Goal: Task Accomplishment & Management: Complete application form

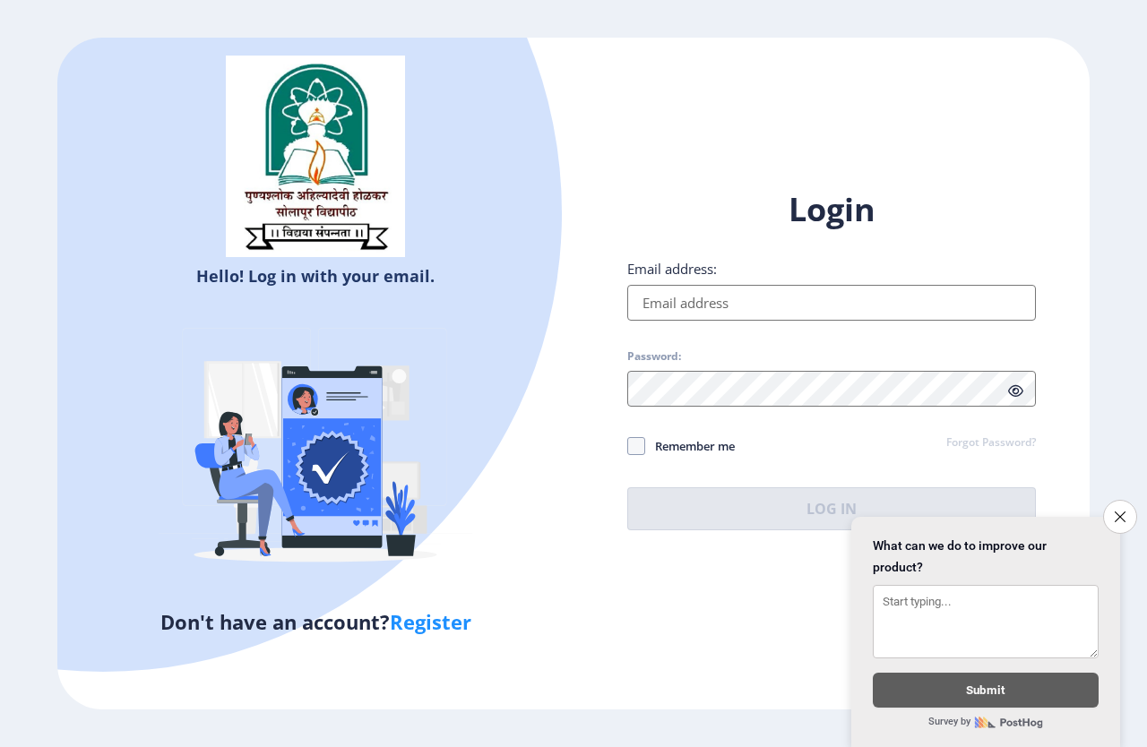
click at [775, 298] on input "Email address:" at bounding box center [831, 303] width 409 height 36
type input "[EMAIL_ADDRESS][DOMAIN_NAME]"
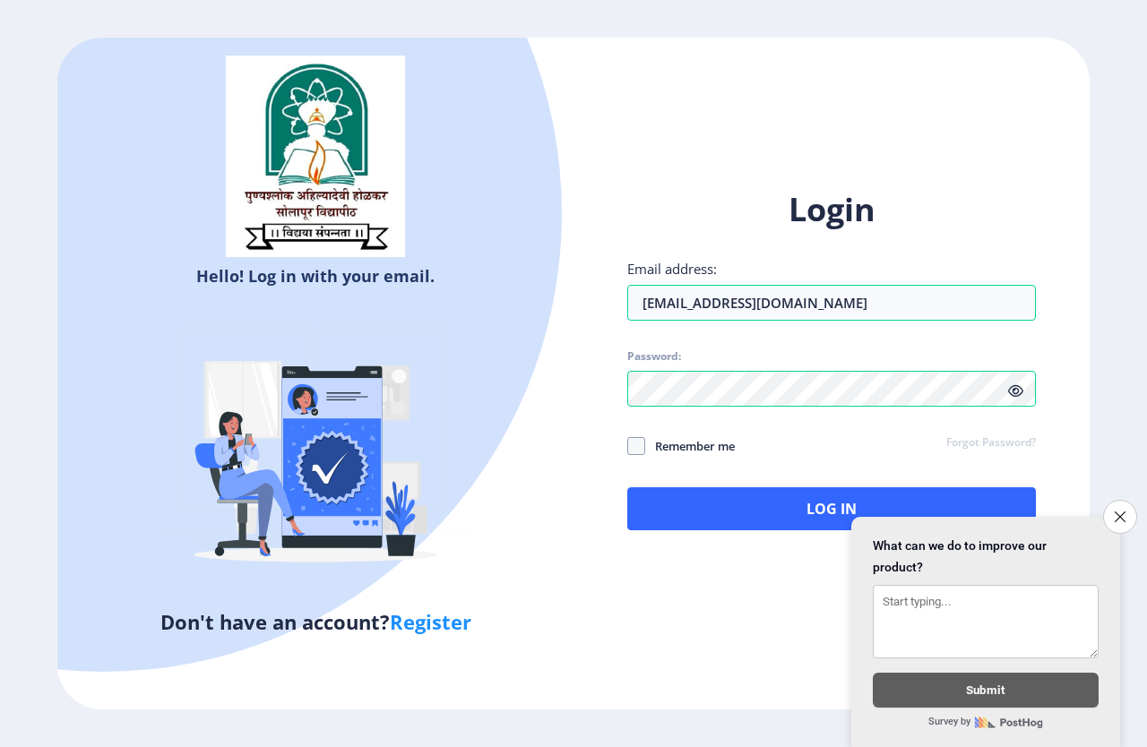
click at [1013, 392] on icon at bounding box center [1015, 390] width 15 height 13
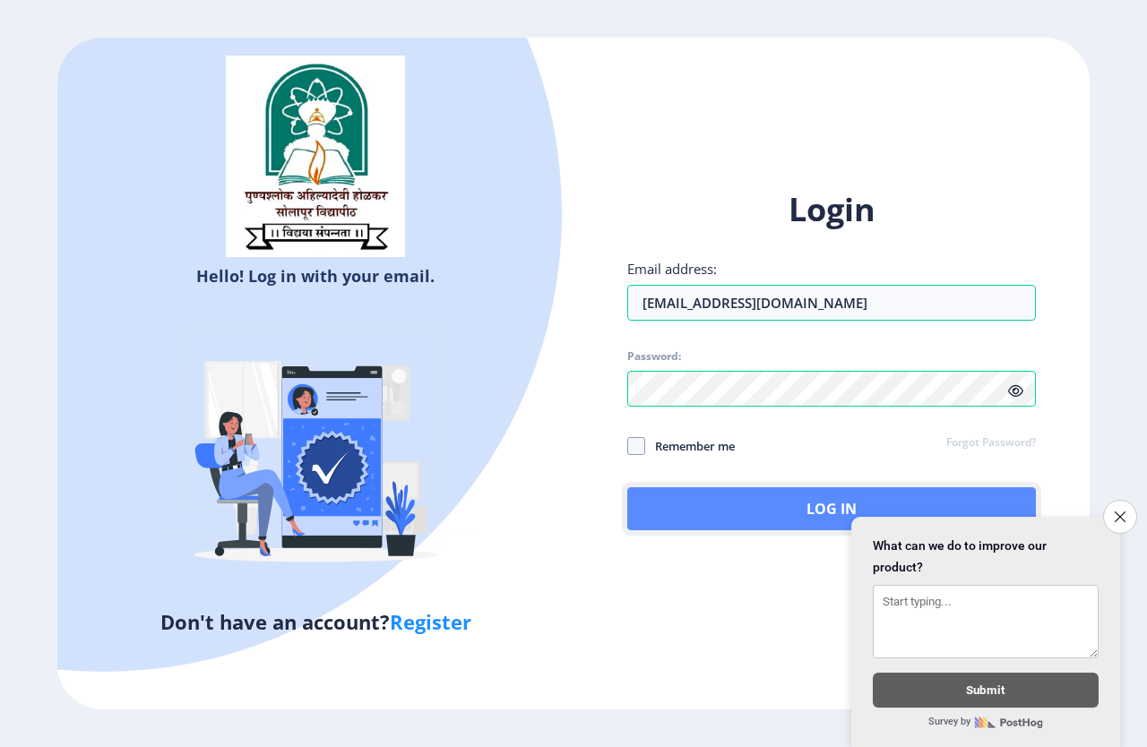
click at [729, 514] on button "Log In" at bounding box center [831, 508] width 409 height 43
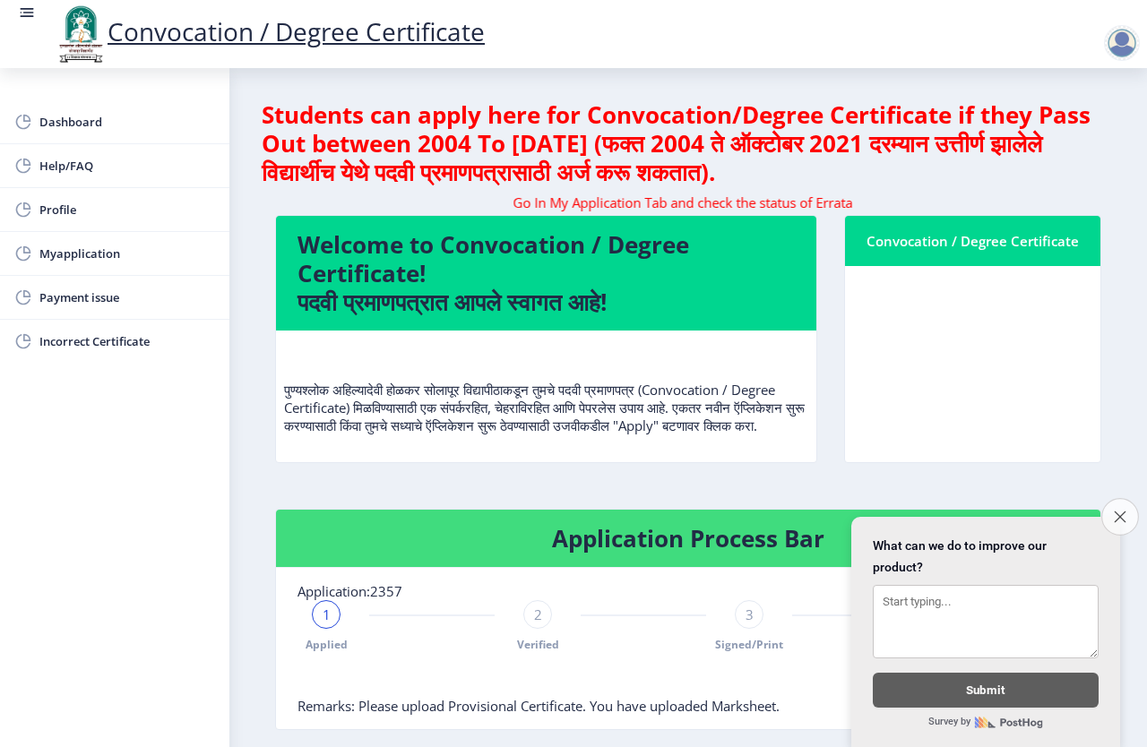
click at [1115, 511] on icon "Close survey" at bounding box center [1120, 517] width 12 height 12
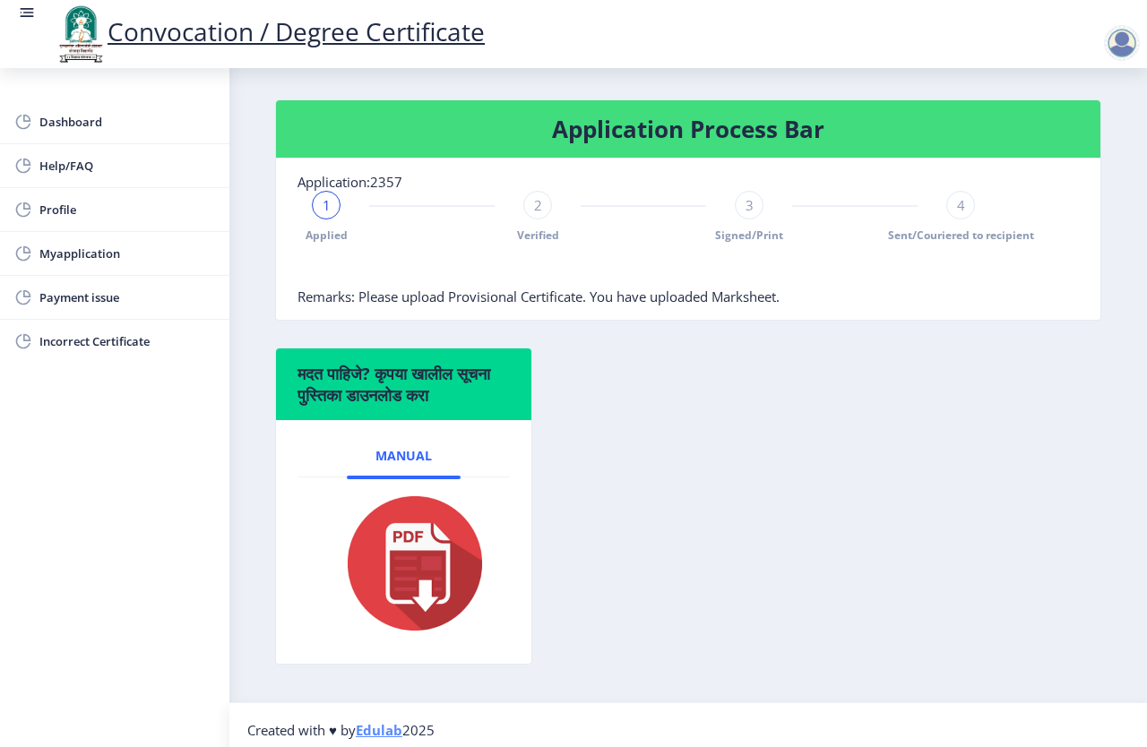
scroll to position [437, 0]
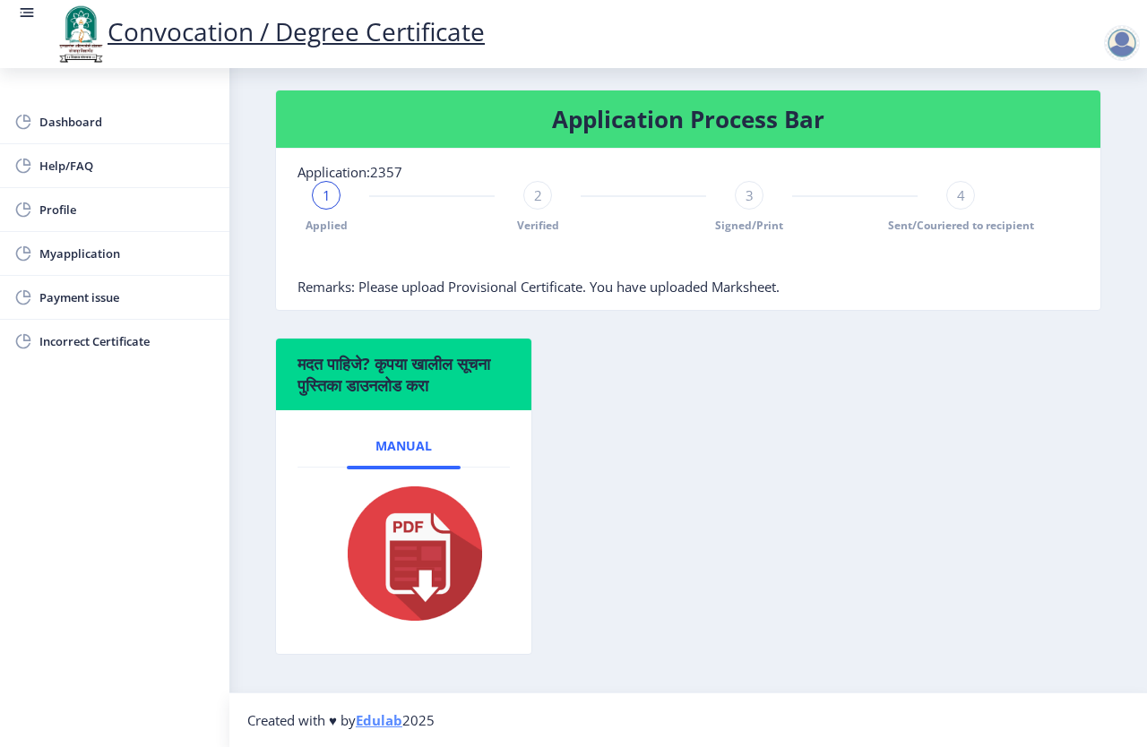
click at [1126, 47] on div at bounding box center [1122, 43] width 36 height 36
click at [1069, 144] on span "Log out" at bounding box center [1075, 140] width 115 height 22
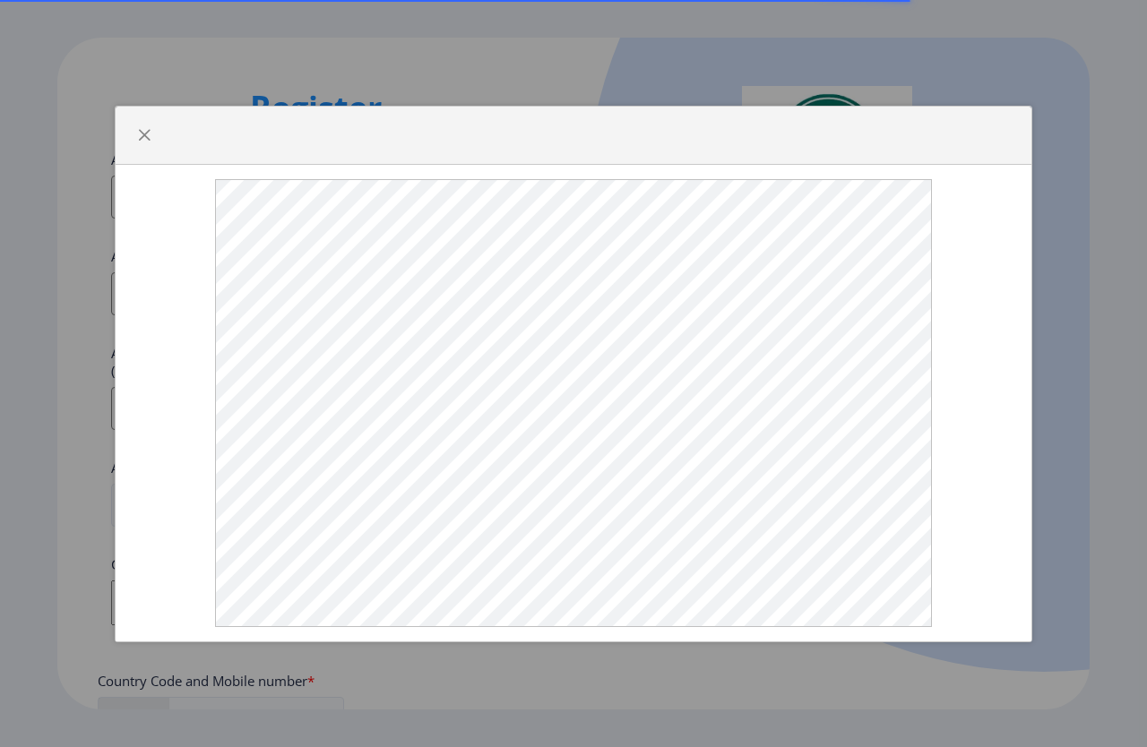
select select
click at [142, 142] on span "button" at bounding box center [144, 135] width 14 height 14
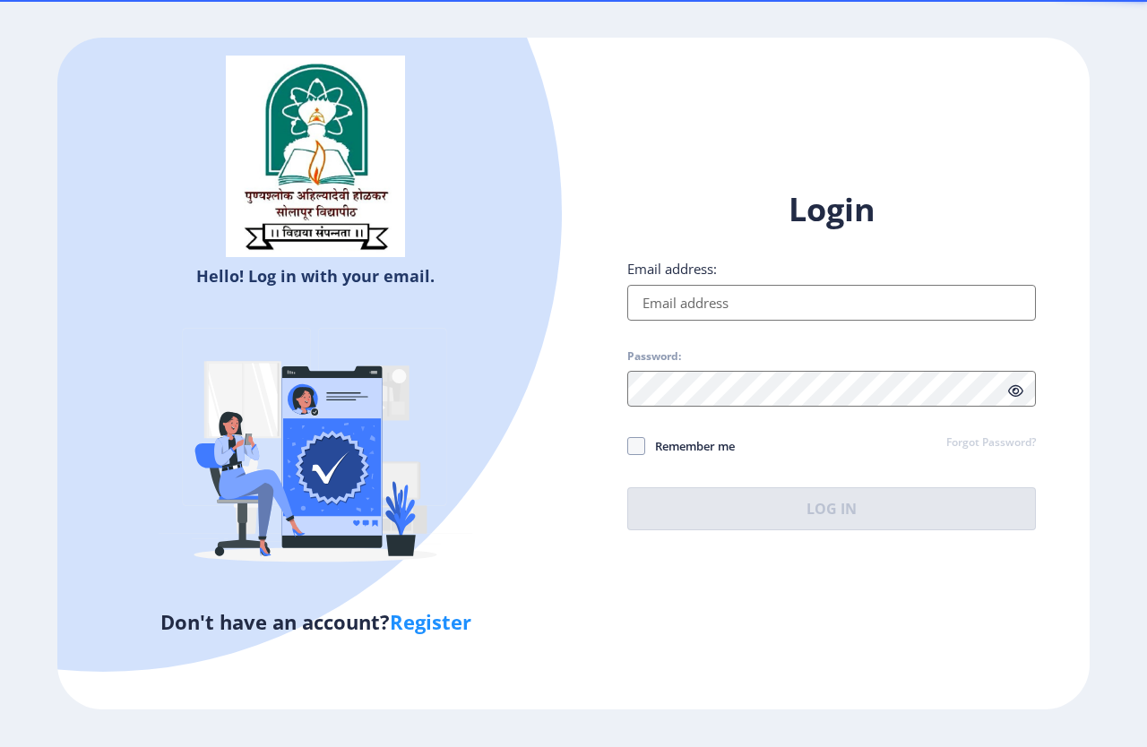
click at [749, 311] on input "Email address:" at bounding box center [831, 303] width 409 height 36
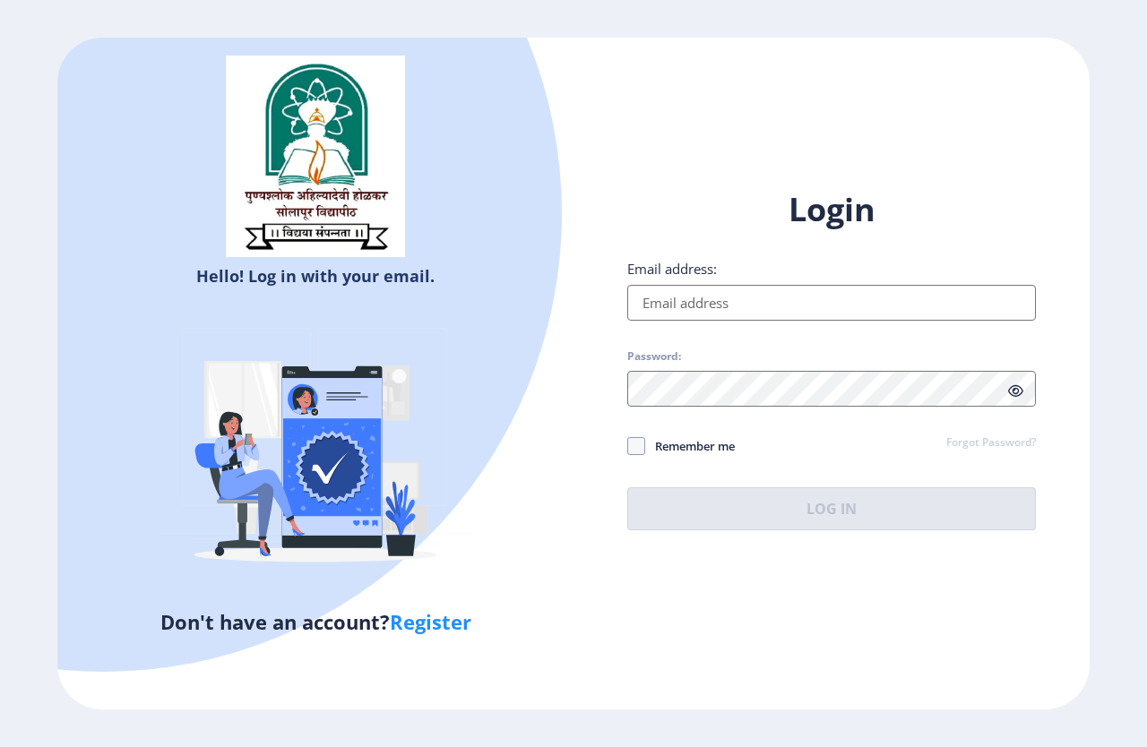
type input "[EMAIL_ADDRESS][DOMAIN_NAME]"
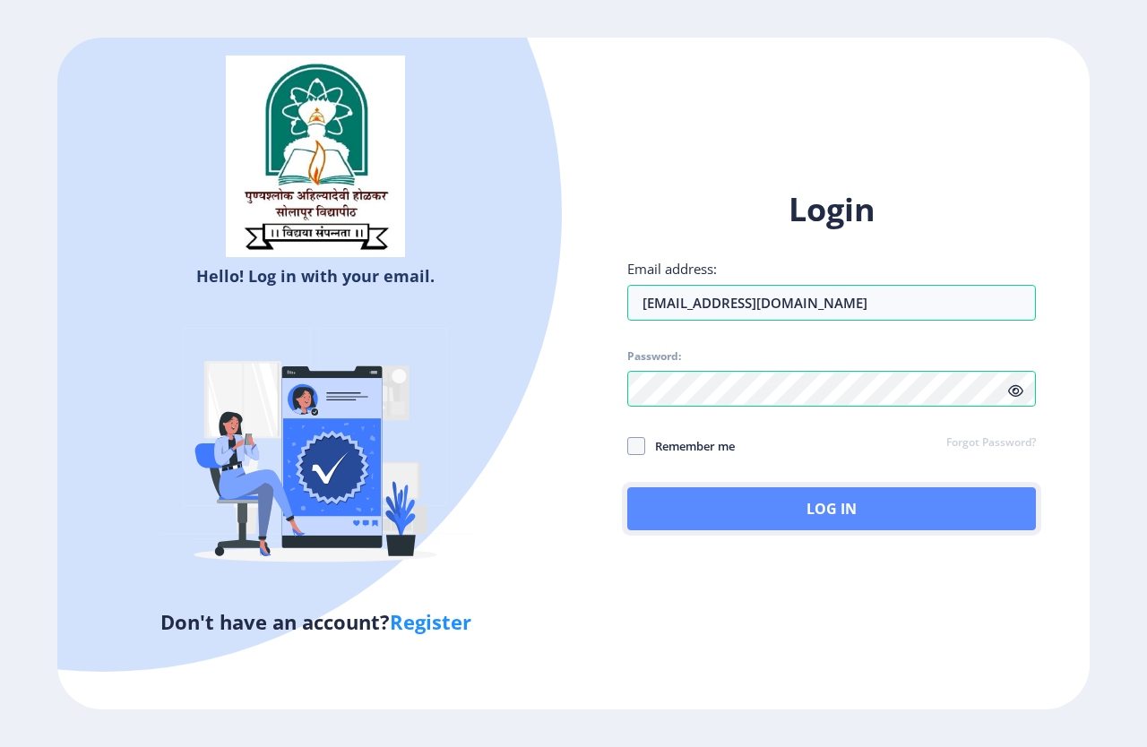
click at [797, 506] on button "Log In" at bounding box center [831, 508] width 409 height 43
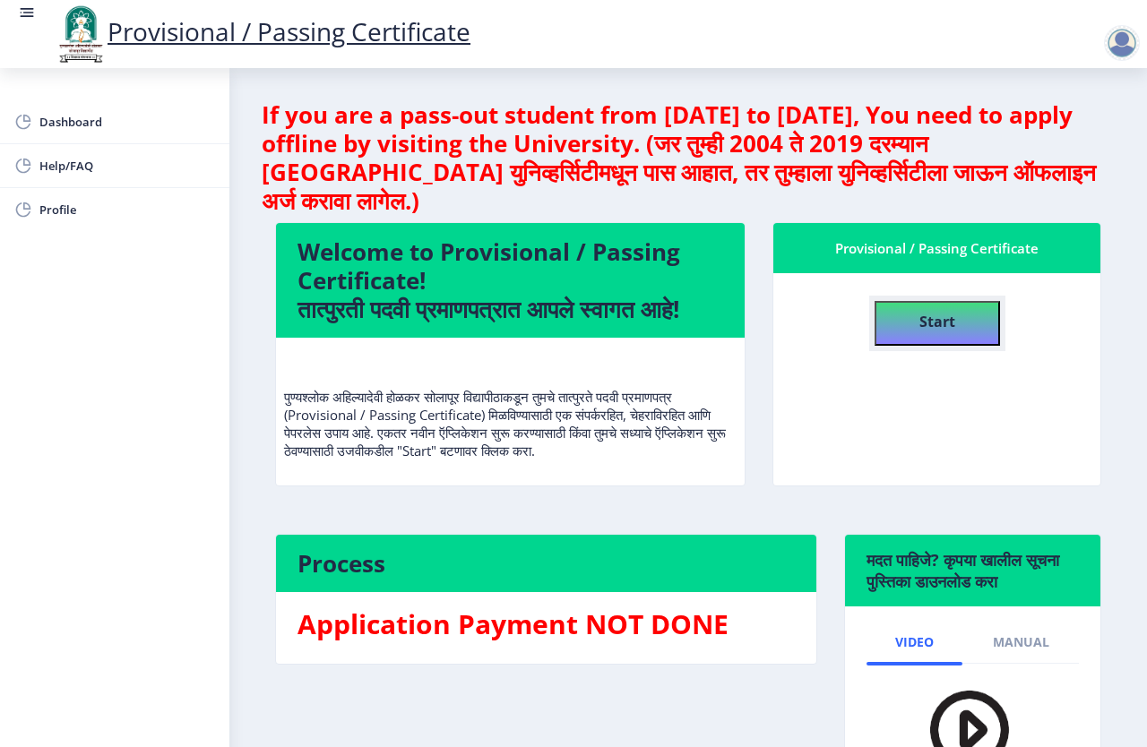
click at [936, 318] on b "Start" at bounding box center [937, 322] width 36 height 20
select select
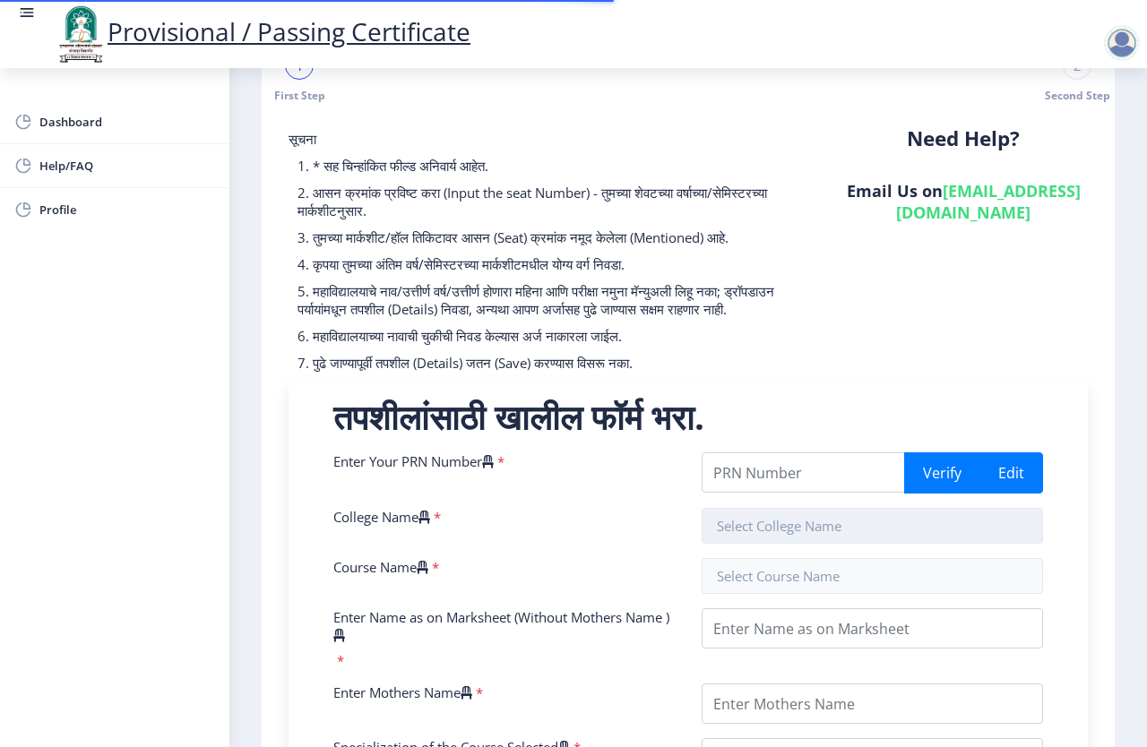
scroll to position [90, 0]
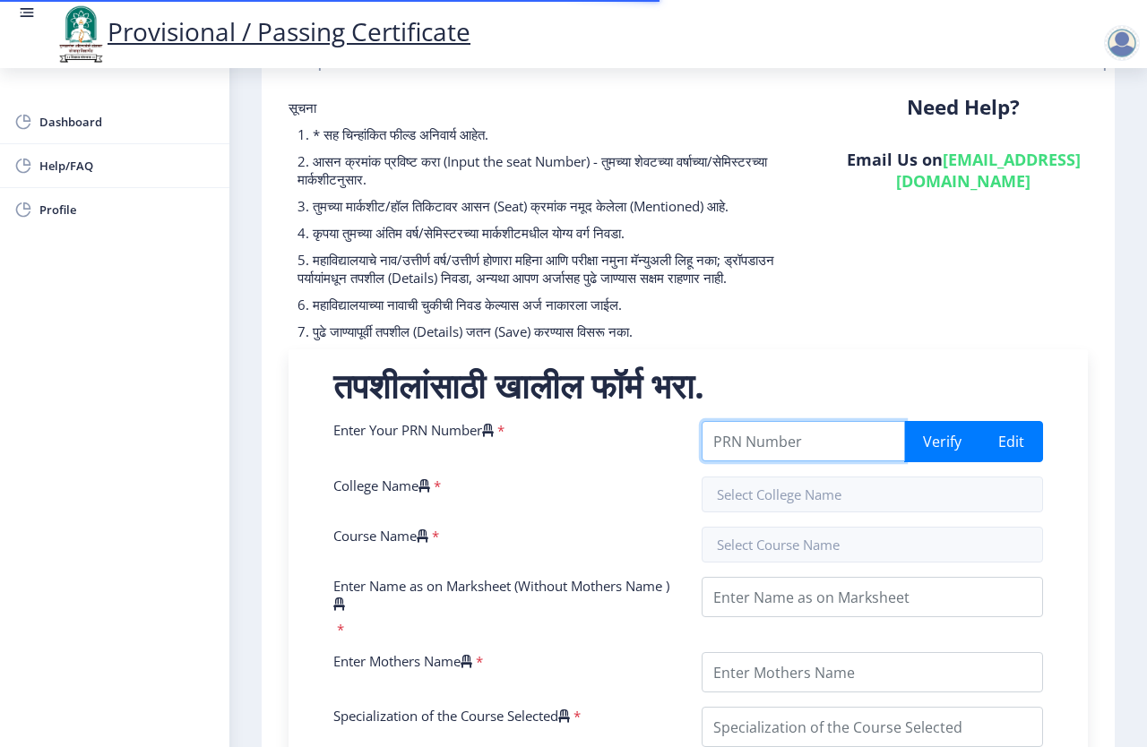
click at [794, 456] on input "Enter Your PRN Number" at bounding box center [803, 441] width 203 height 40
type input "0700000902"
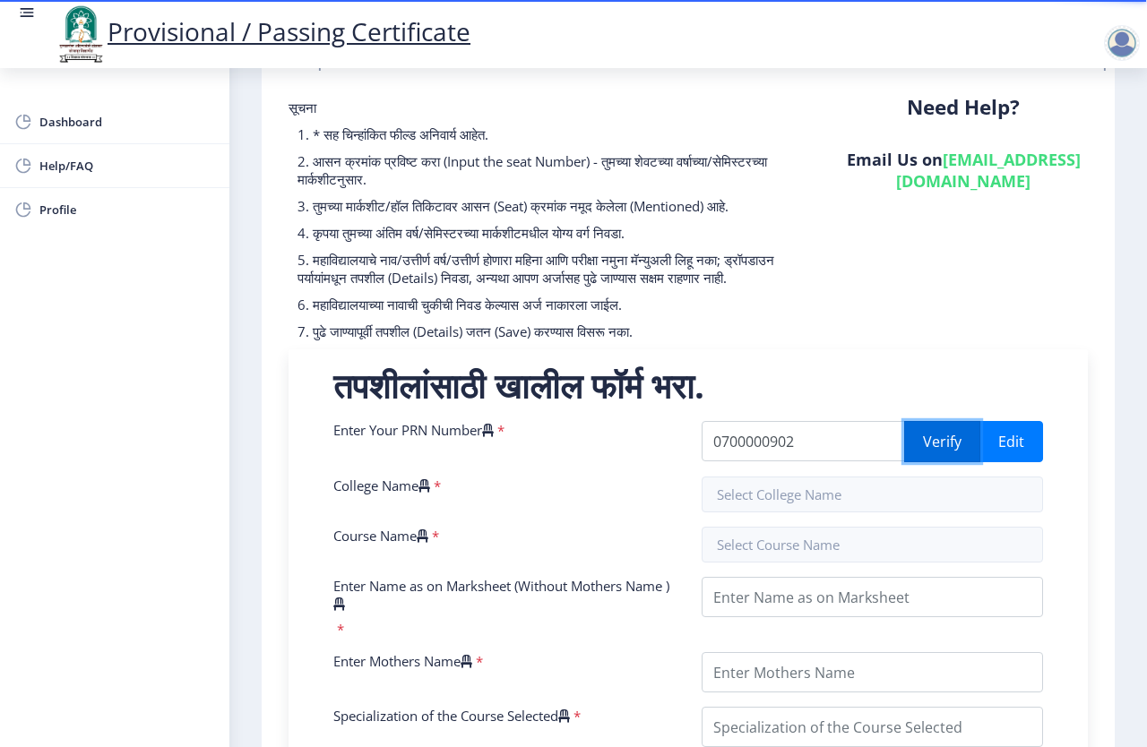
click at [942, 461] on button "Verify" at bounding box center [942, 441] width 76 height 41
drag, startPoint x: 816, startPoint y: 460, endPoint x: 621, endPoint y: 470, distance: 195.6
type input "0700000902"
click at [926, 454] on button "Verify" at bounding box center [942, 441] width 76 height 41
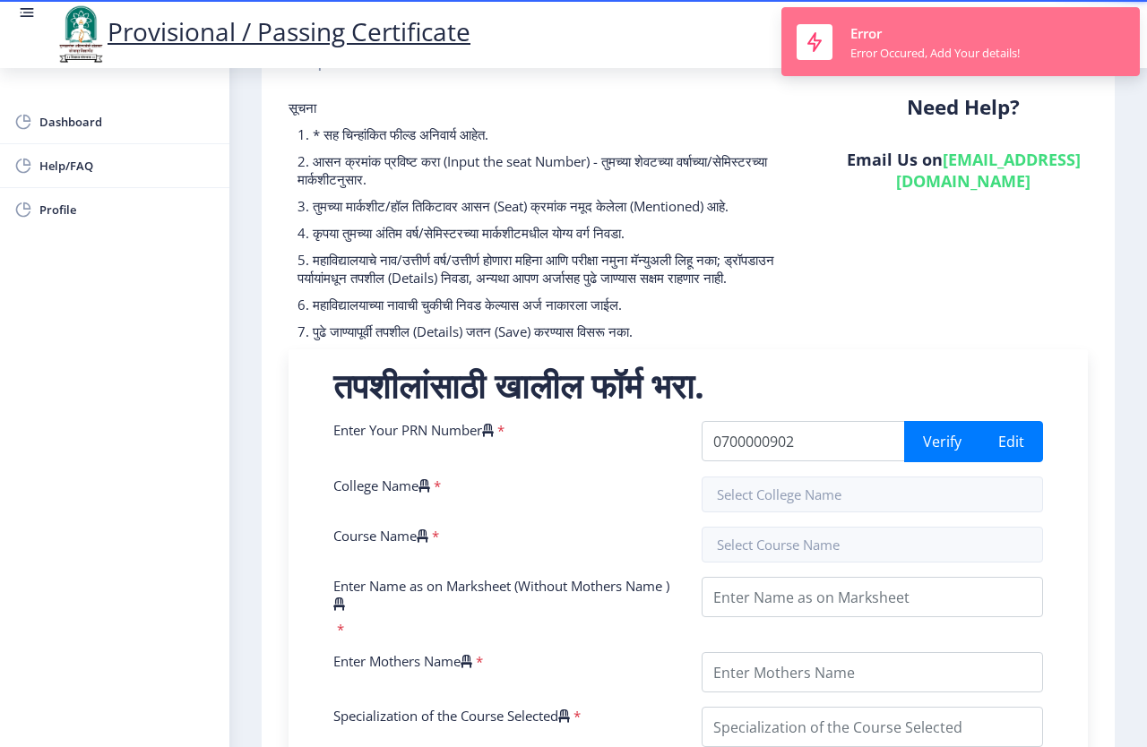
click at [1120, 22] on nb-toast "Error Error Occured, Add Your details!" at bounding box center [960, 41] width 358 height 69
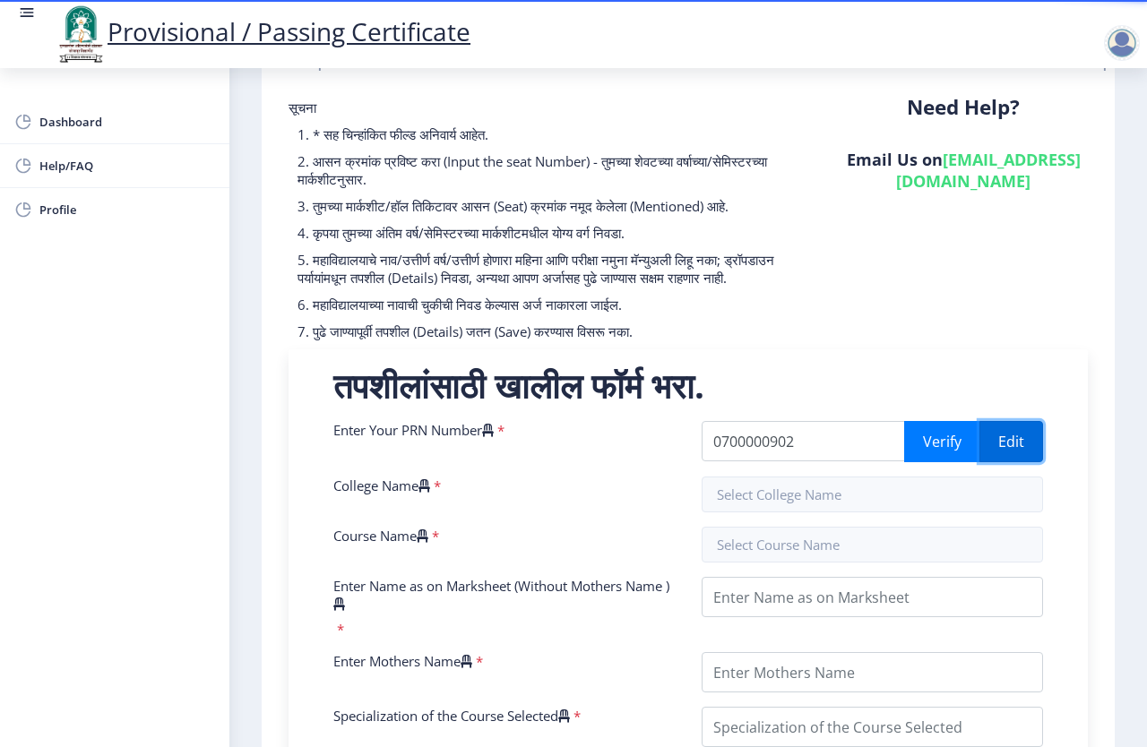
click at [1002, 462] on button "Edit" at bounding box center [1011, 441] width 64 height 41
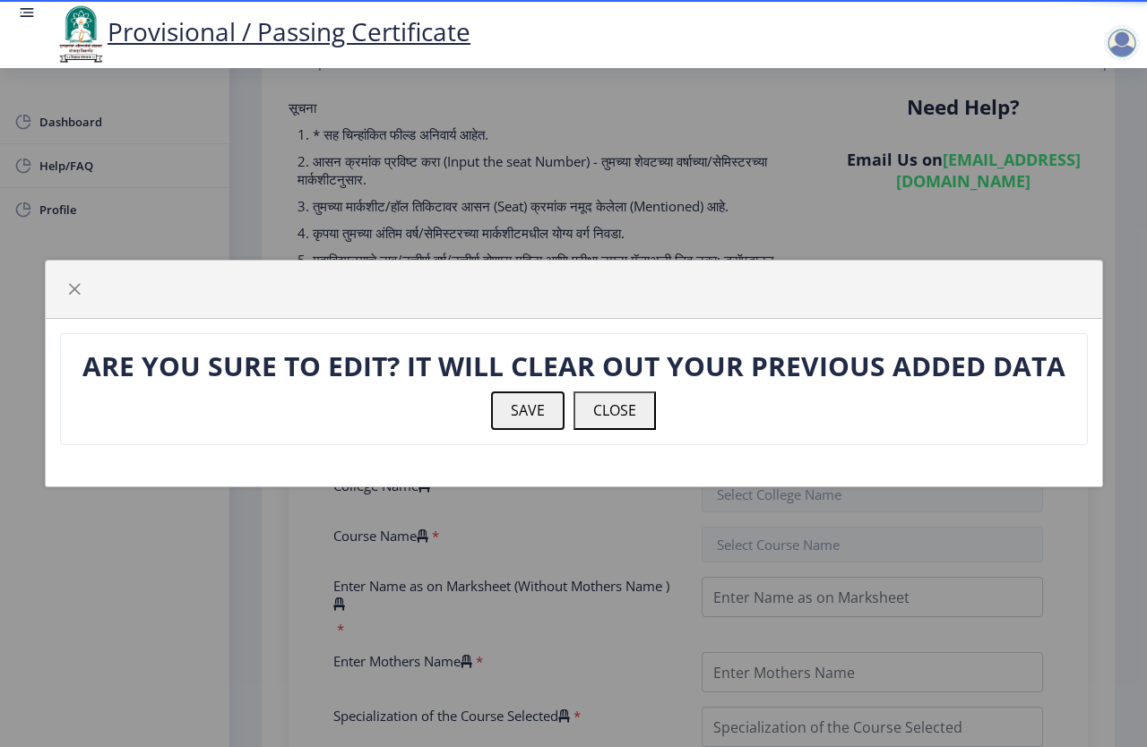
click at [525, 413] on button "SAVE" at bounding box center [527, 411] width 73 height 38
click at [513, 412] on button "SAVE" at bounding box center [527, 411] width 73 height 38
click at [605, 412] on button "CLOSE" at bounding box center [615, 411] width 82 height 38
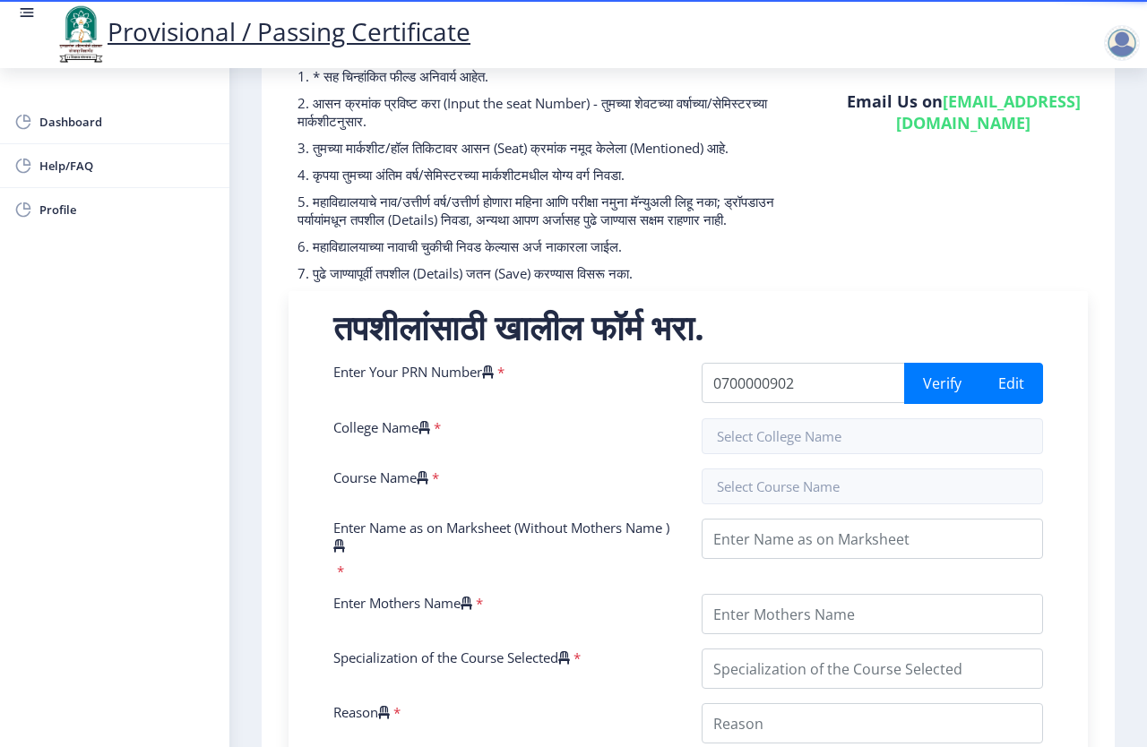
scroll to position [179, 0]
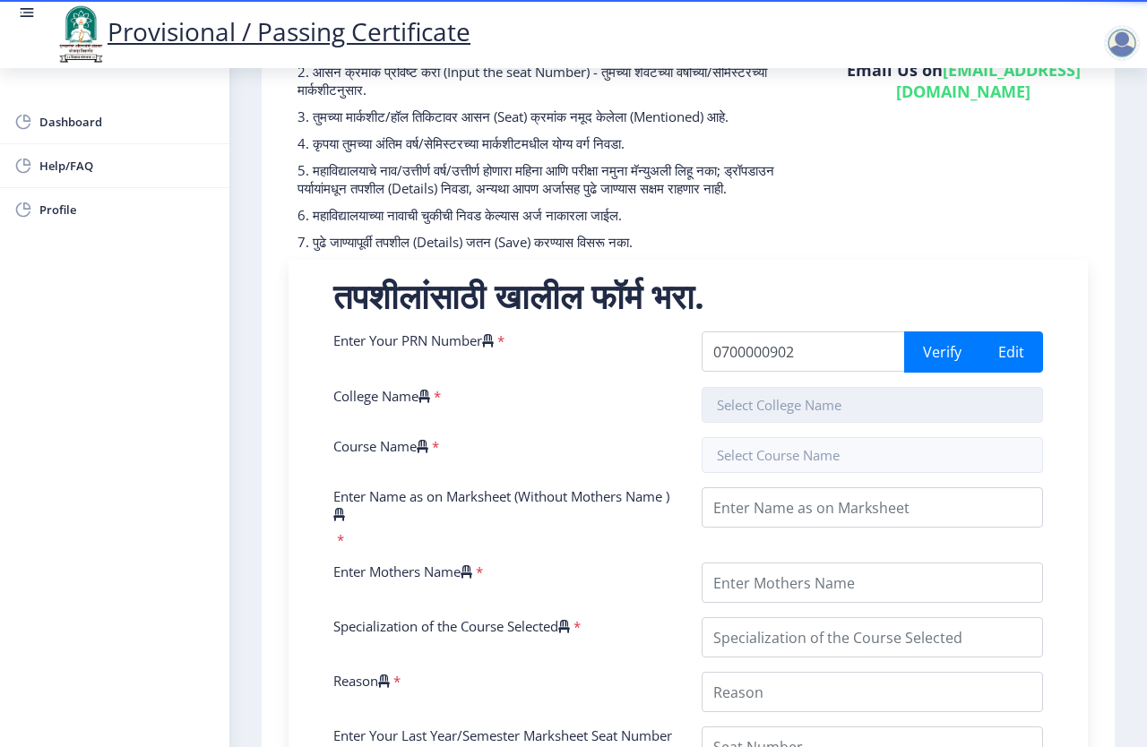
click at [777, 415] on input "text" at bounding box center [872, 405] width 341 height 36
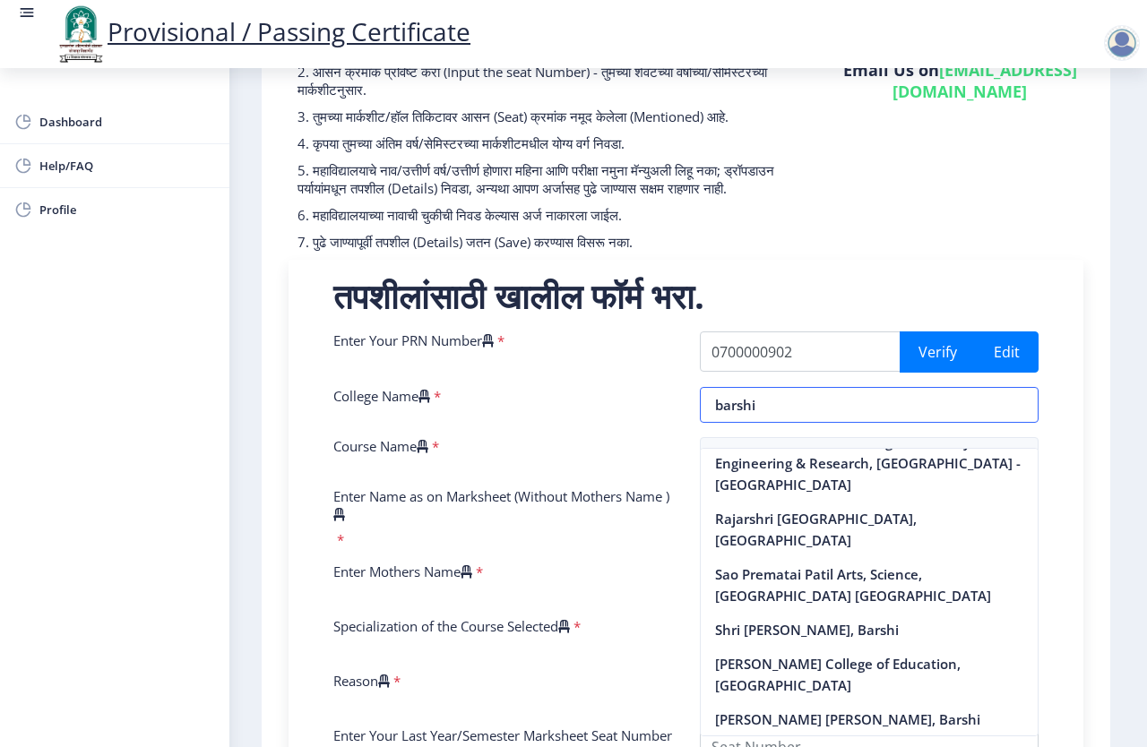
scroll to position [128, 0]
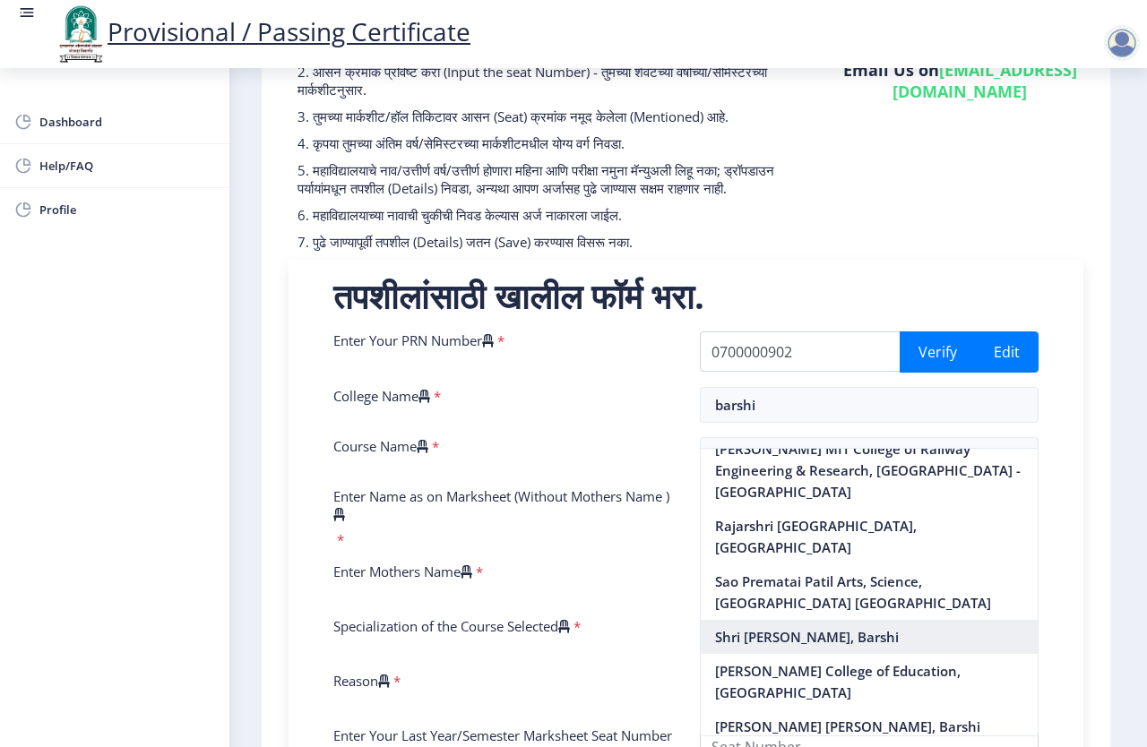
click at [875, 620] on nb-option "Shri [PERSON_NAME], Barshi" at bounding box center [870, 637] width 338 height 34
type input "Shri [PERSON_NAME], Barshi"
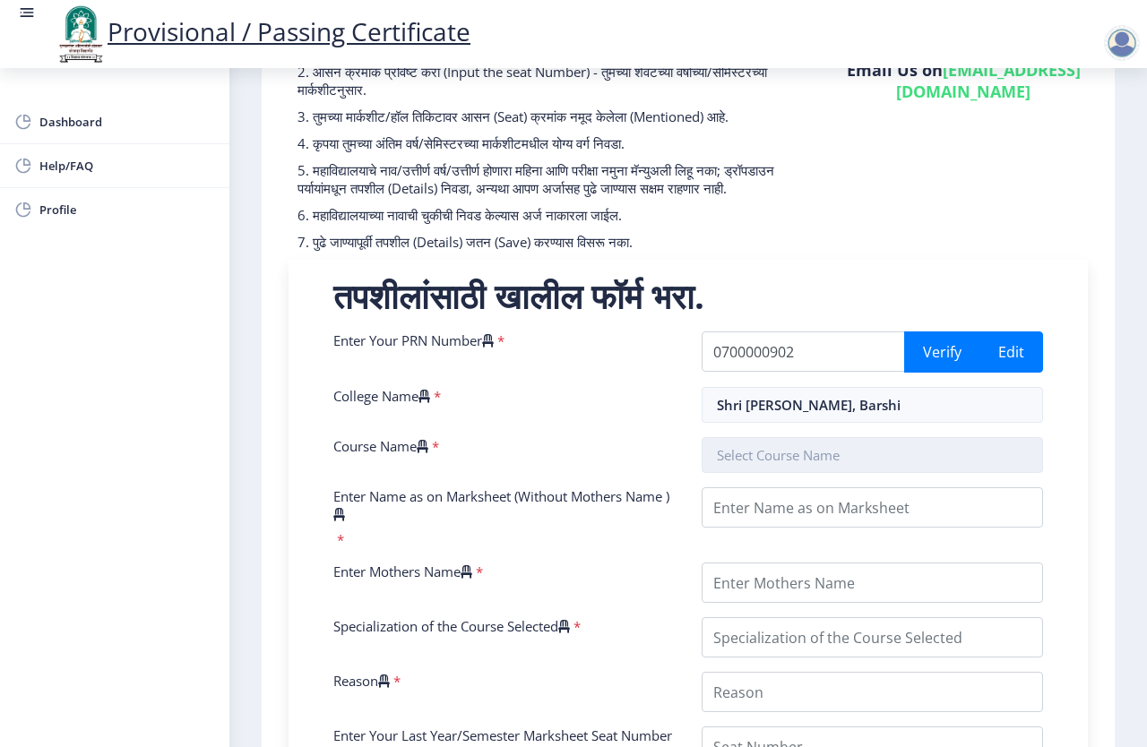
click at [790, 462] on input "text" at bounding box center [872, 455] width 341 height 36
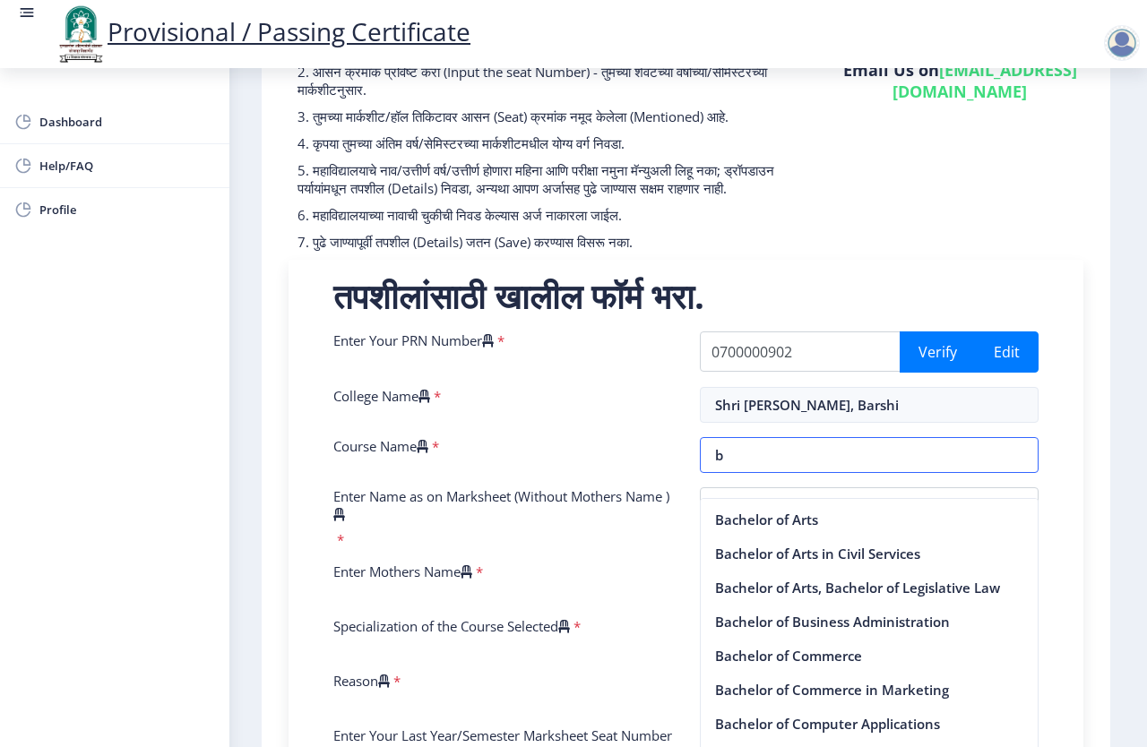
scroll to position [122, 0]
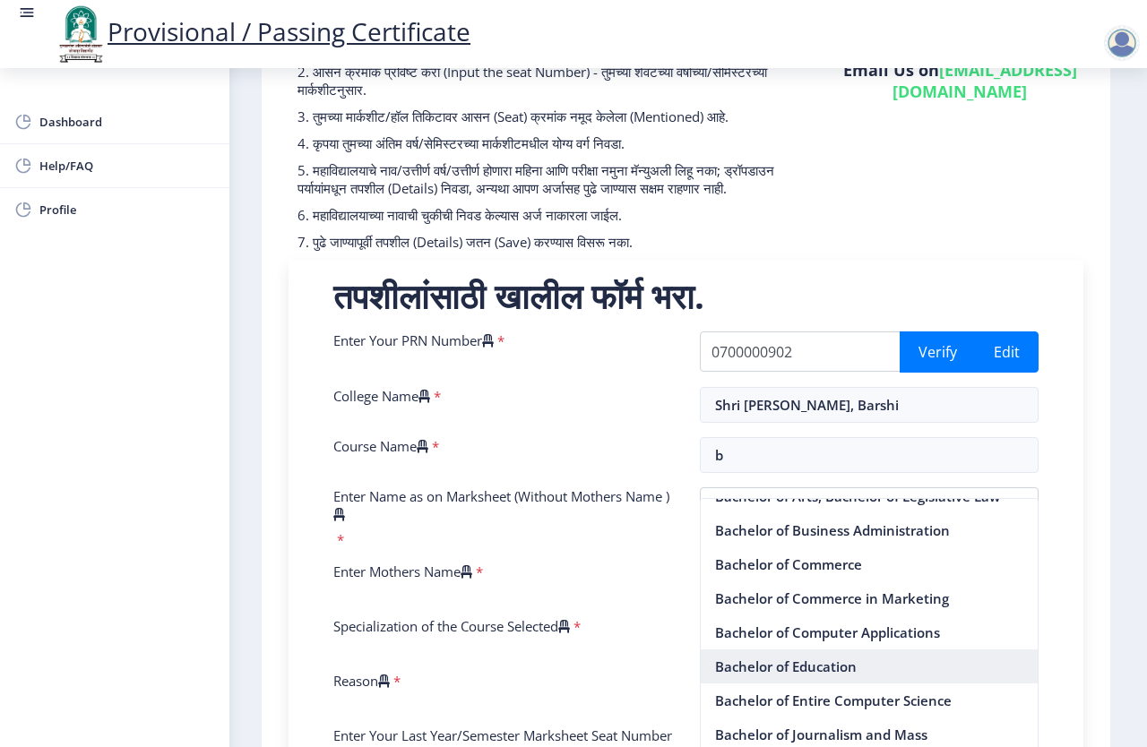
click at [814, 665] on nb-option "Bachelor of Education" at bounding box center [870, 667] width 338 height 34
type input "Bachelor of Education"
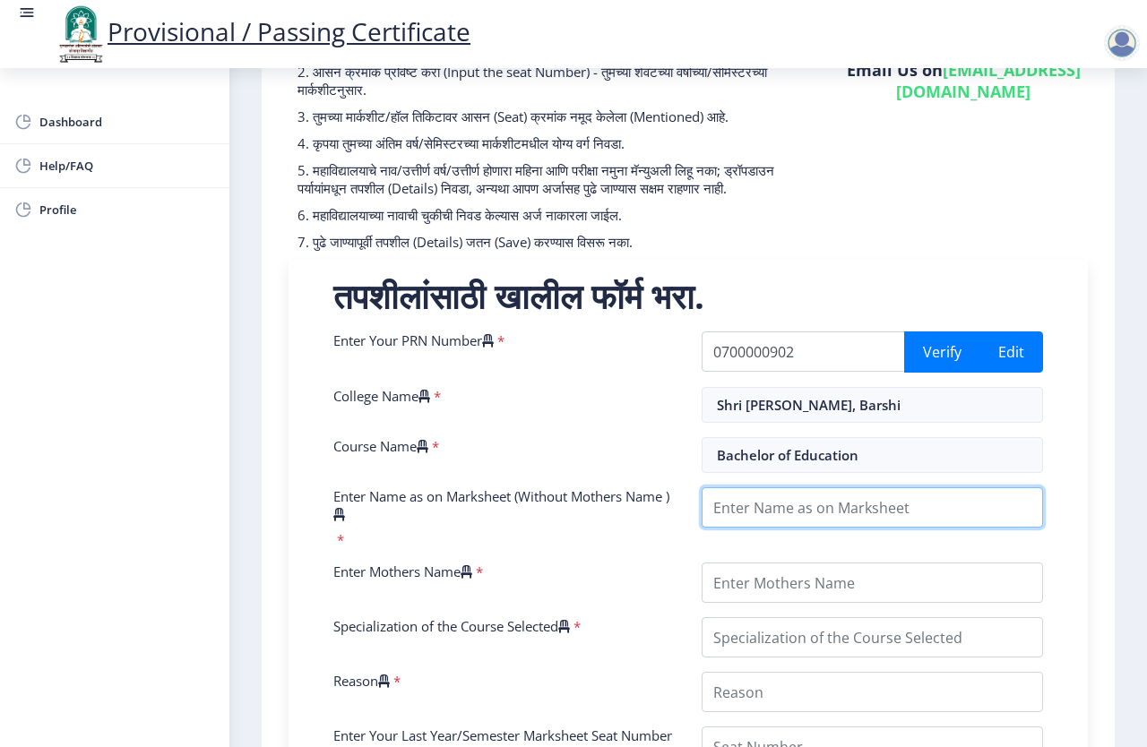
click at [800, 528] on input "Enter Name as on Marksheet (Without Mothers Name )" at bounding box center [872, 507] width 341 height 40
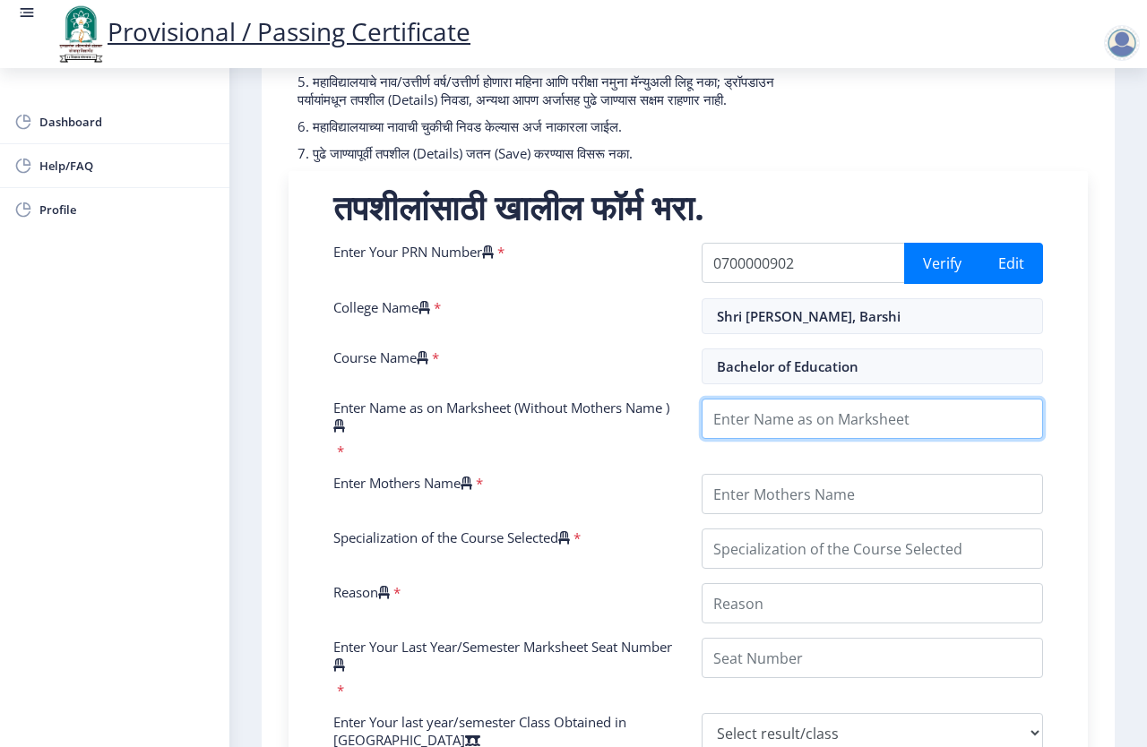
scroll to position [269, 0]
type input "l"
type input "[PERSON_NAME]"
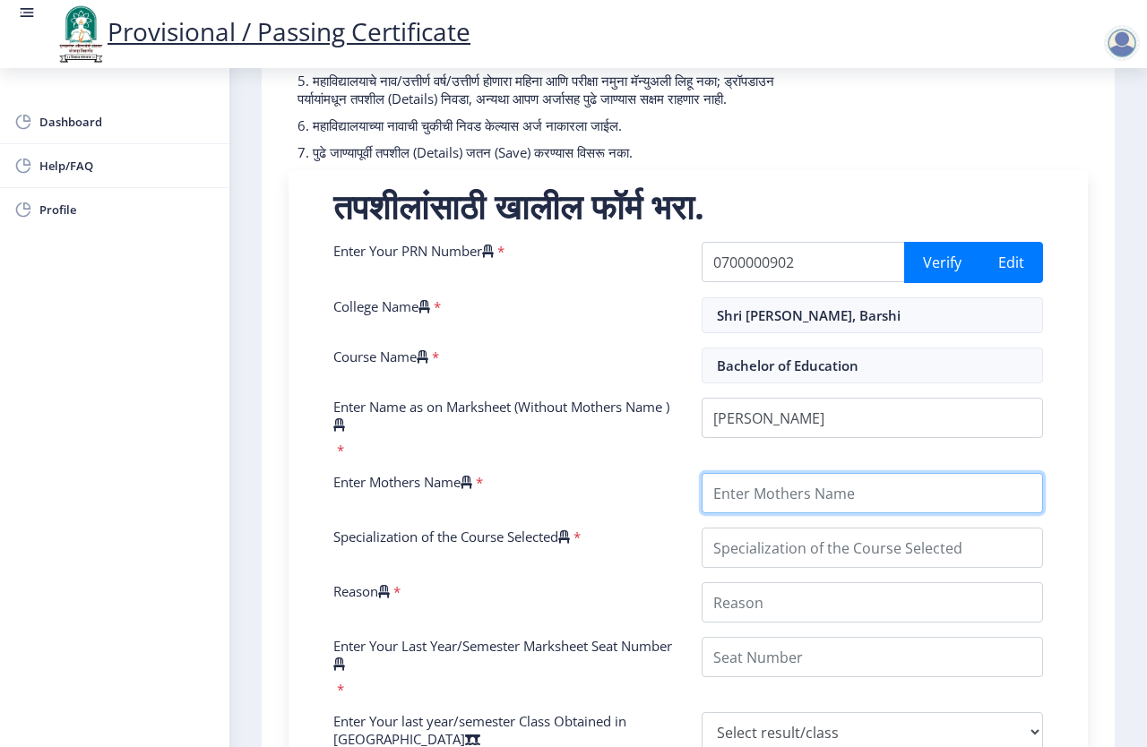
click at [867, 508] on input "Enter Mothers Name" at bounding box center [872, 493] width 341 height 40
type input "[PERSON_NAME]"
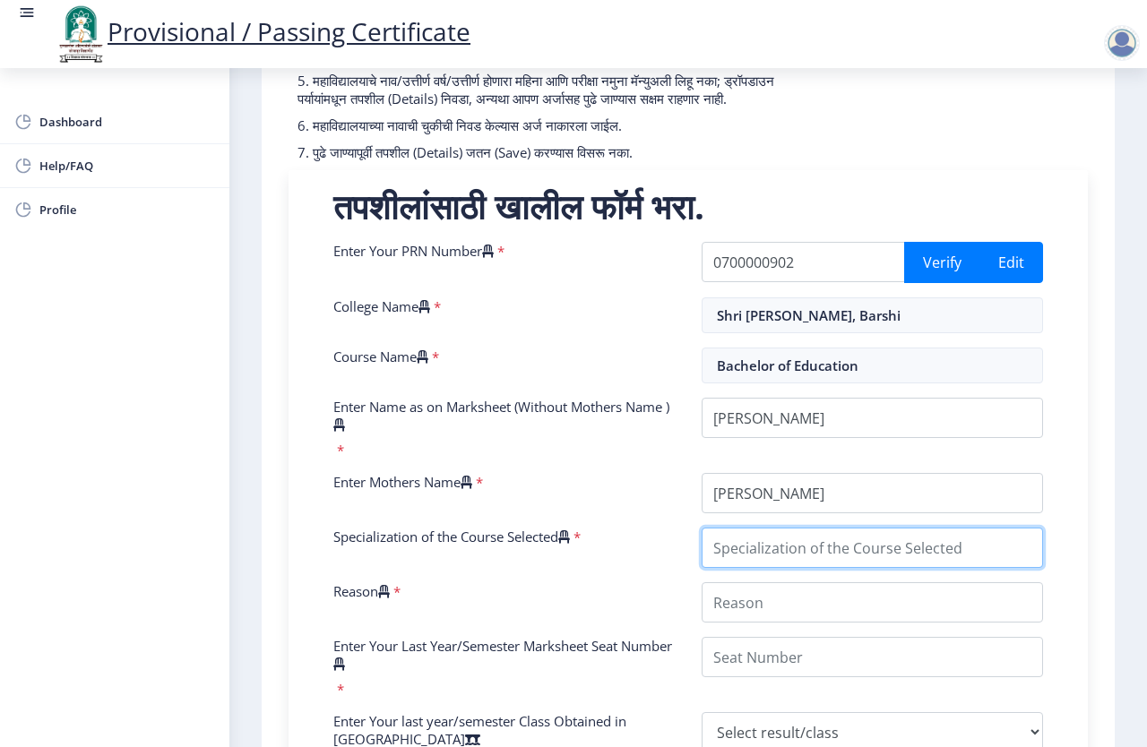
click at [779, 568] on input "Specialization of the Course Selected" at bounding box center [872, 548] width 341 height 40
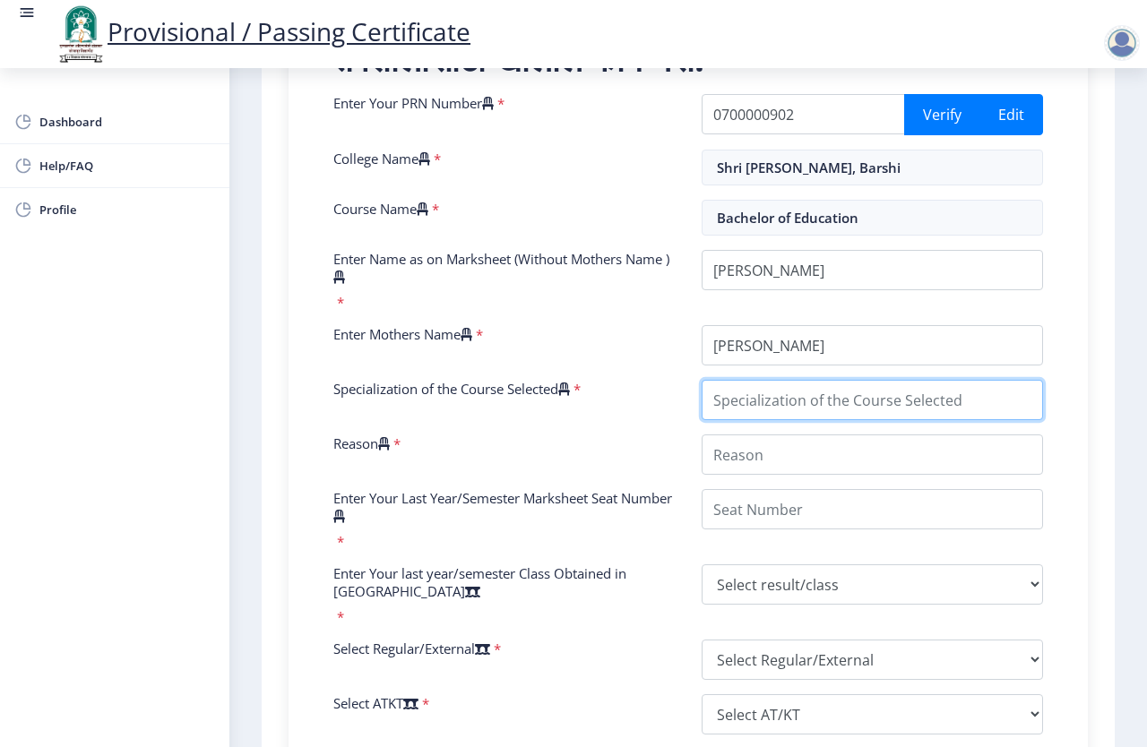
scroll to position [448, 0]
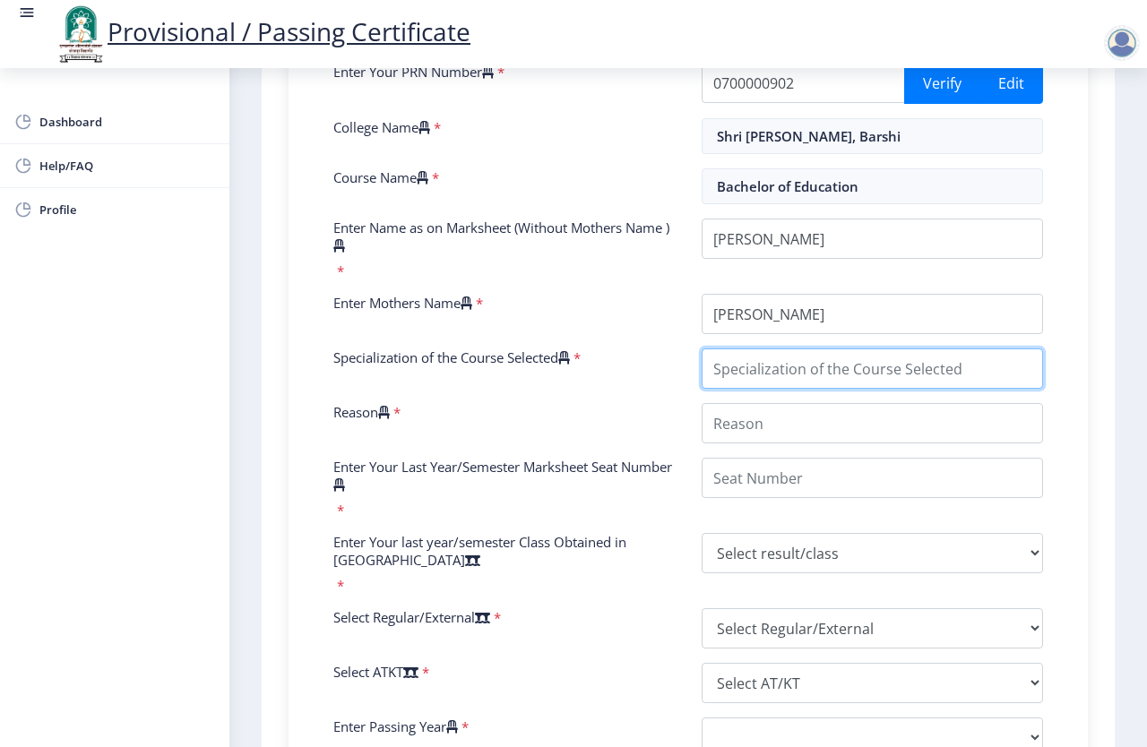
click at [746, 389] on input "Specialization of the Course Selected" at bounding box center [872, 369] width 341 height 40
click at [789, 389] on input "Specialization of the Course Selected" at bounding box center [872, 369] width 341 height 40
click at [747, 384] on input "Specialization of the Course Selected" at bounding box center [872, 369] width 341 height 40
type input "BACHELOR OF EDUCATION"
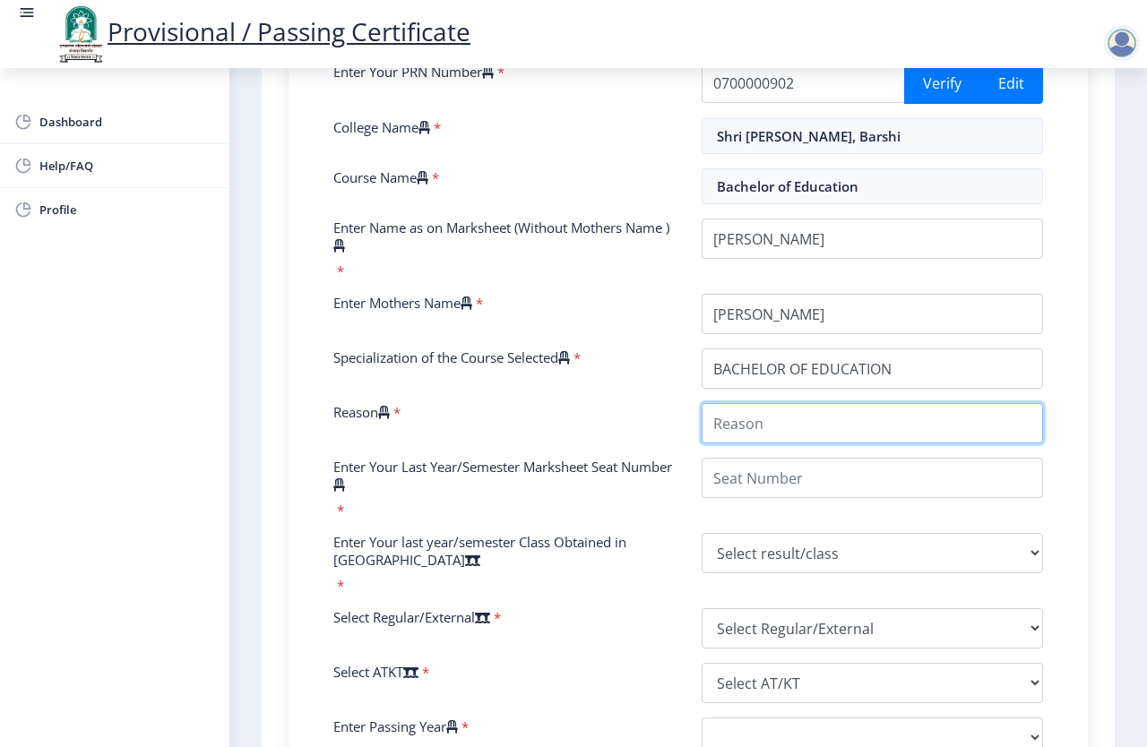
click at [758, 444] on input "Reason" at bounding box center [872, 423] width 341 height 40
type input "DIGRI CERTIFICATE"
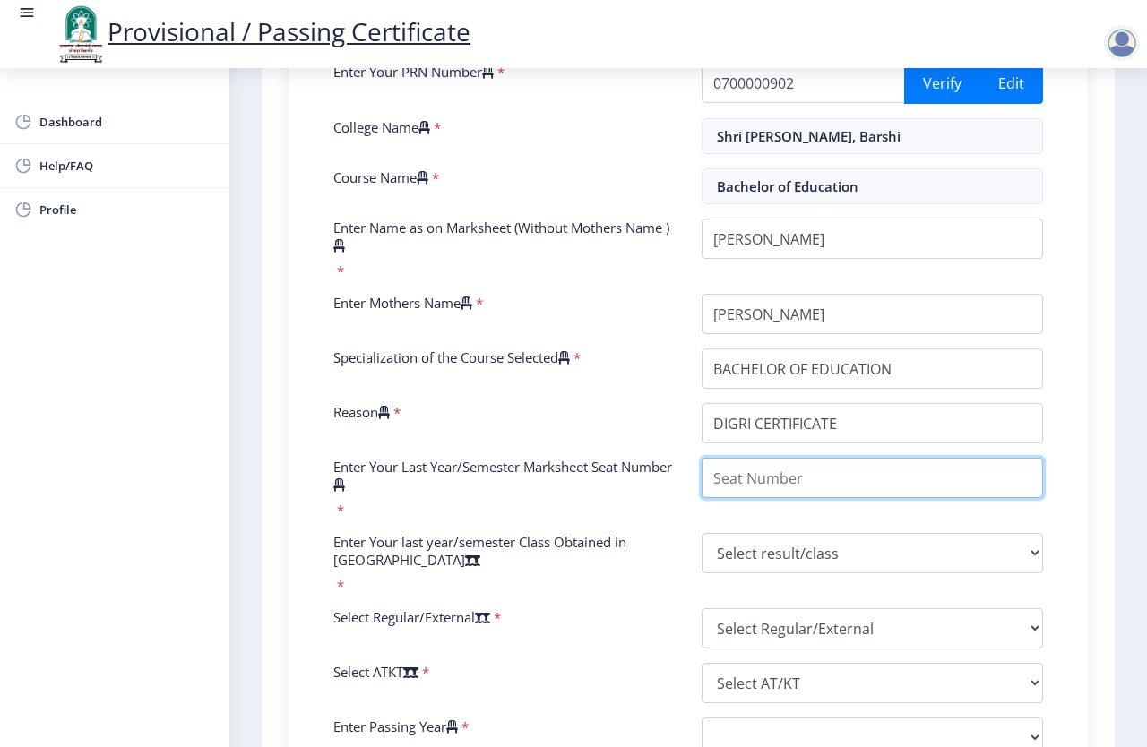
click at [742, 497] on input "Enter Your Last Year/Semester Marksheet Seat Number" at bounding box center [872, 478] width 341 height 40
type input "0033"
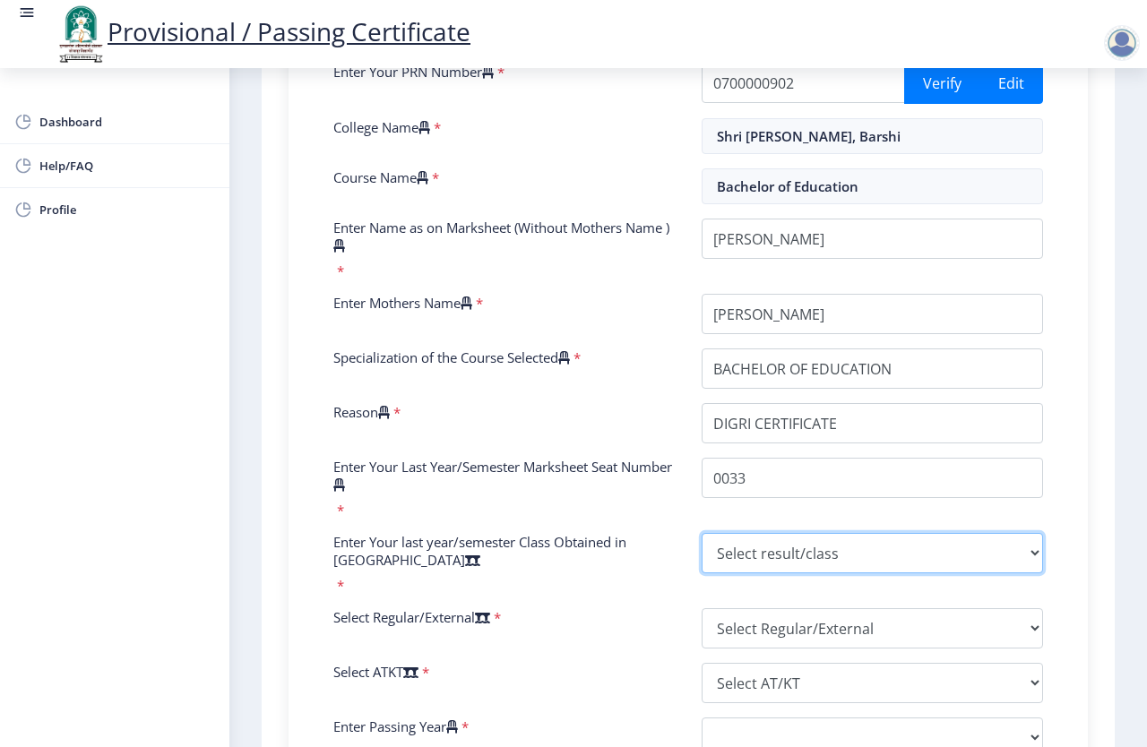
click at [759, 573] on select "Select result/class DISTINCTION FIRST CLASS HIGHER SECOND CLASS SECOND CLASS PA…" at bounding box center [872, 553] width 341 height 40
select select "Grade B+"
click at [702, 551] on select "Select result/class DISTINCTION FIRST CLASS HIGHER SECOND CLASS SECOND CLASS PA…" at bounding box center [872, 553] width 341 height 40
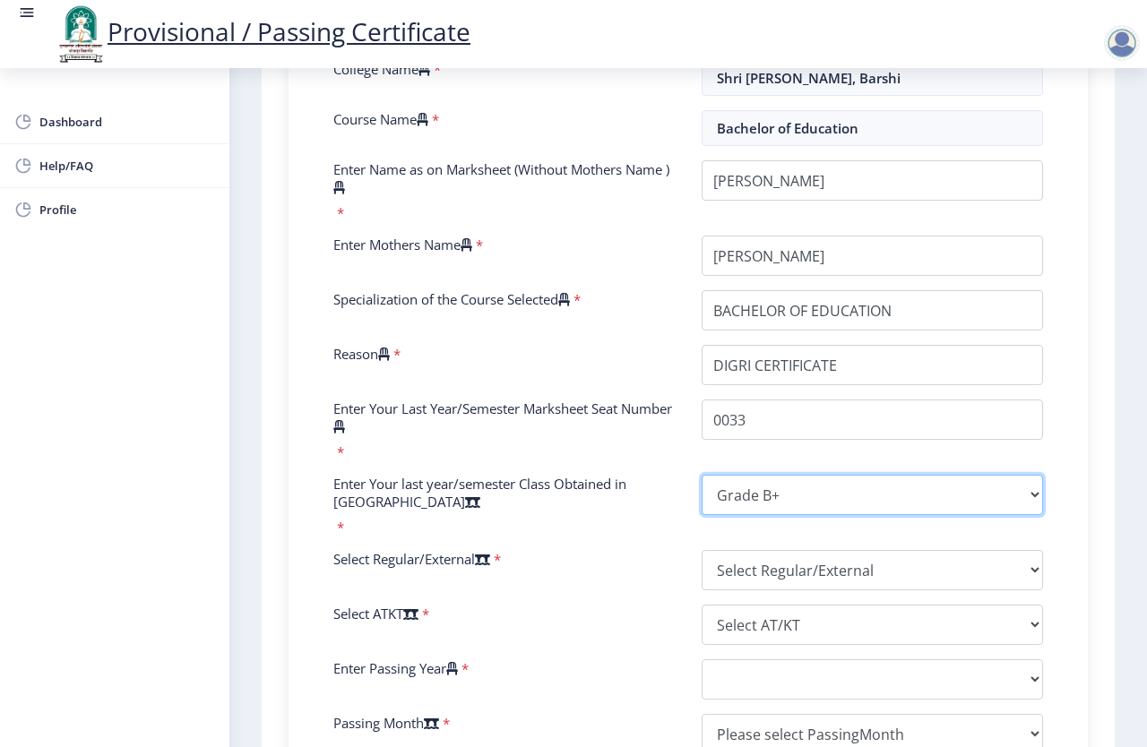
scroll to position [538, 0]
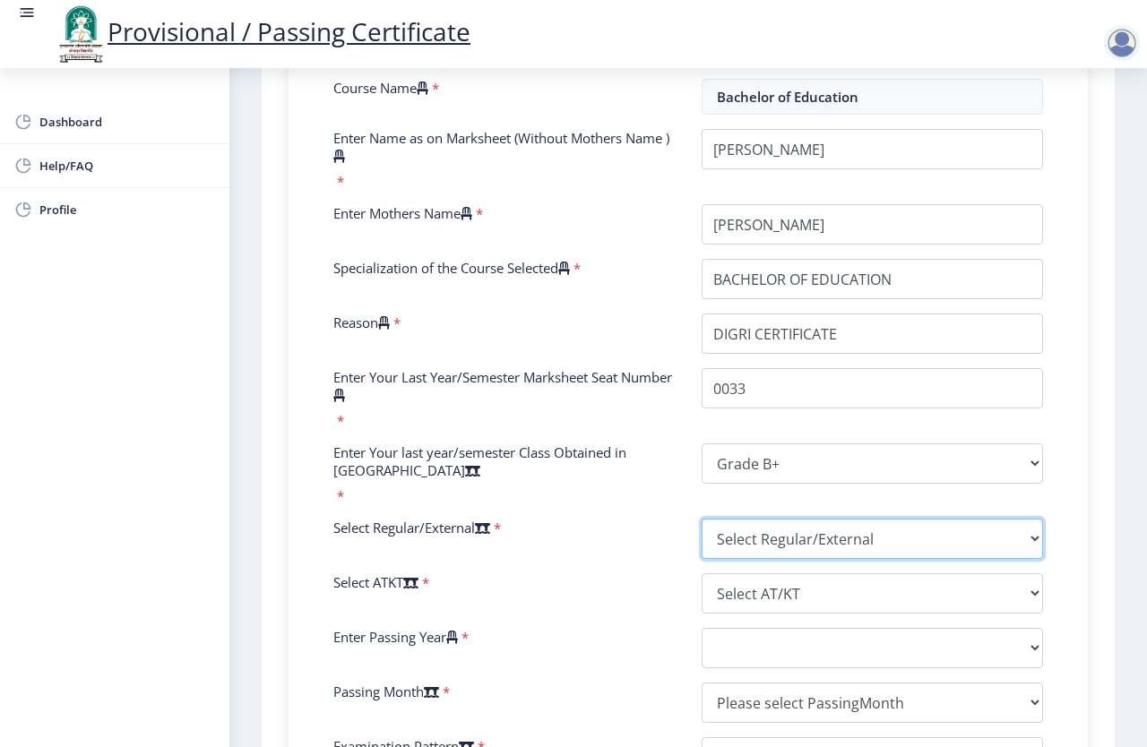
click at [736, 551] on select "Select Regular/External Regular External Special" at bounding box center [872, 539] width 341 height 40
select select "Regular"
click at [702, 537] on select "Select Regular/External Regular External Special" at bounding box center [872, 539] width 341 height 40
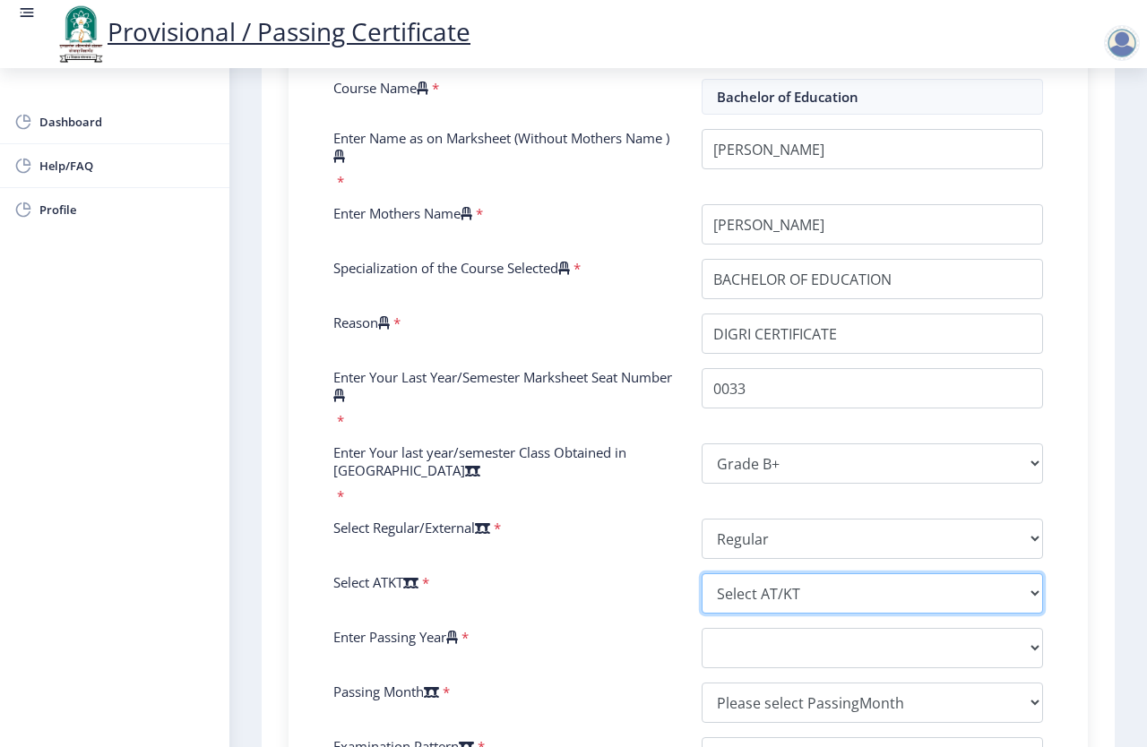
click at [751, 614] on select "Select AT/KT None ATKT" at bounding box center [872, 594] width 341 height 40
select select "None"
click at [702, 591] on select "Select AT/KT None ATKT" at bounding box center [872, 594] width 341 height 40
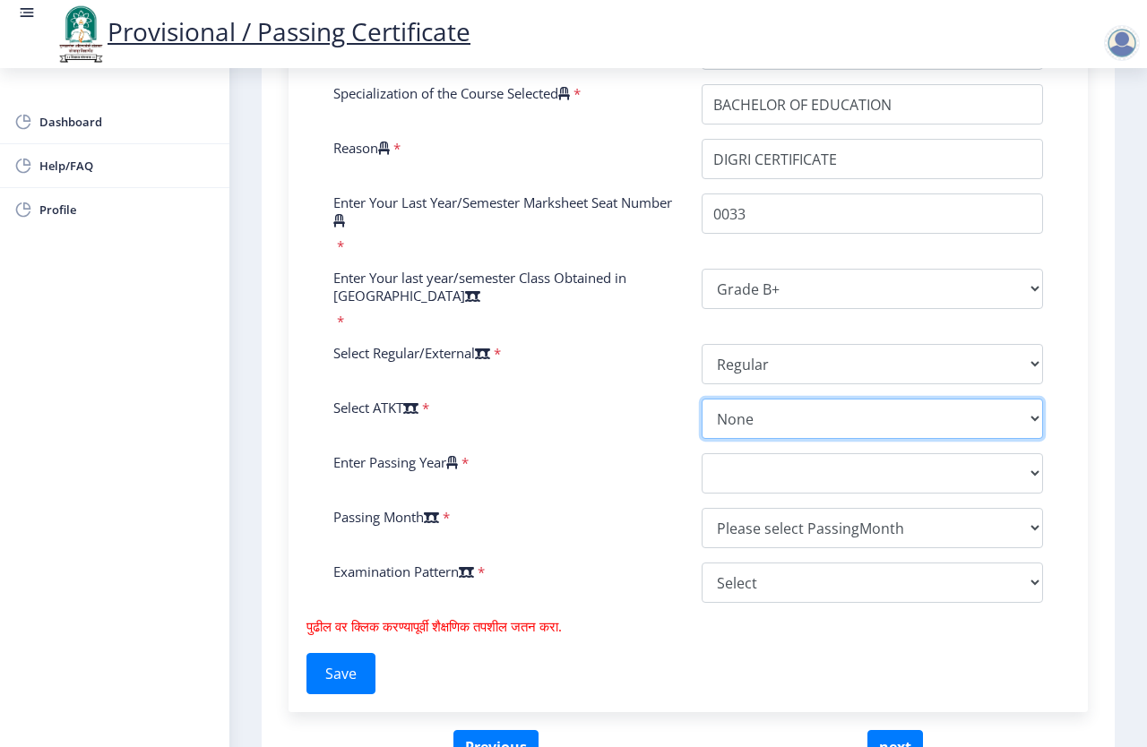
scroll to position [717, 0]
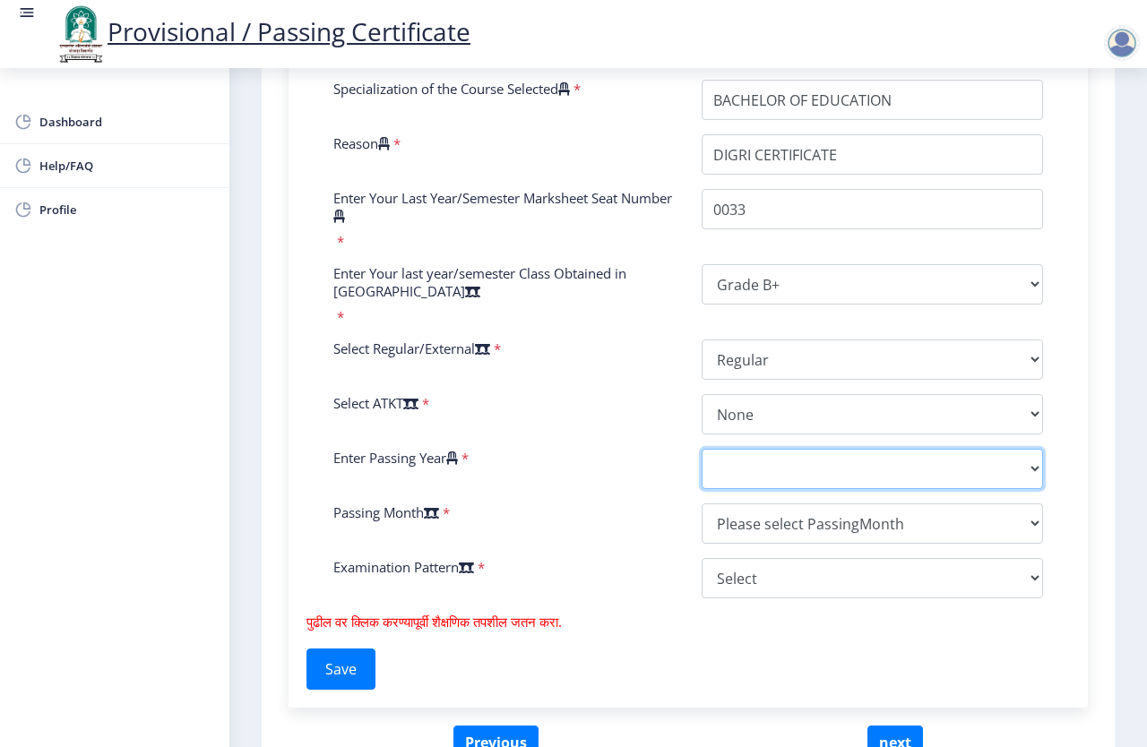
click at [733, 486] on select "2025 2024 2023 2022 2021 2020 2019 2018 2017 2016 2015 2014 2013 2012 2011 2010…" at bounding box center [872, 469] width 341 height 40
select select "2007"
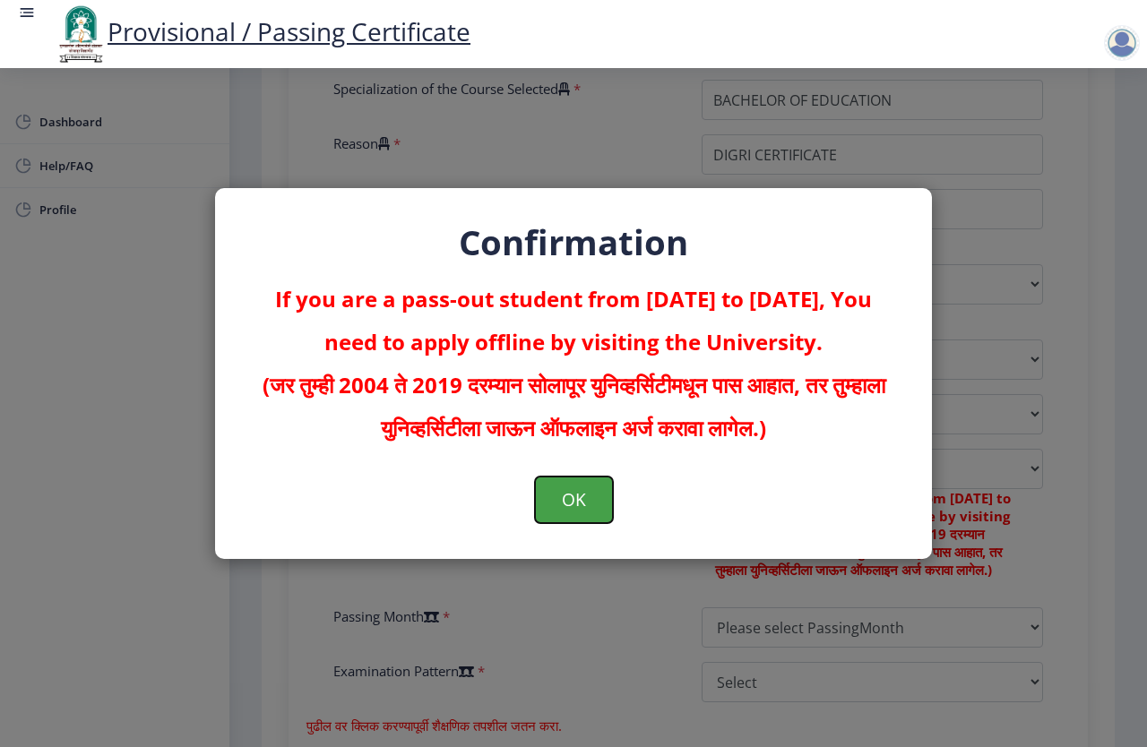
click at [567, 499] on button "OK" at bounding box center [574, 500] width 78 height 47
